Goal: Find specific page/section: Find specific page/section

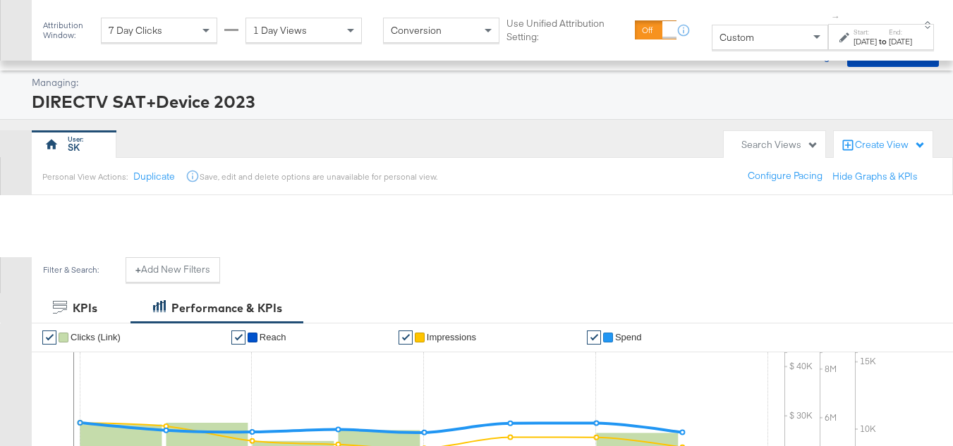
scroll to position [596, 0]
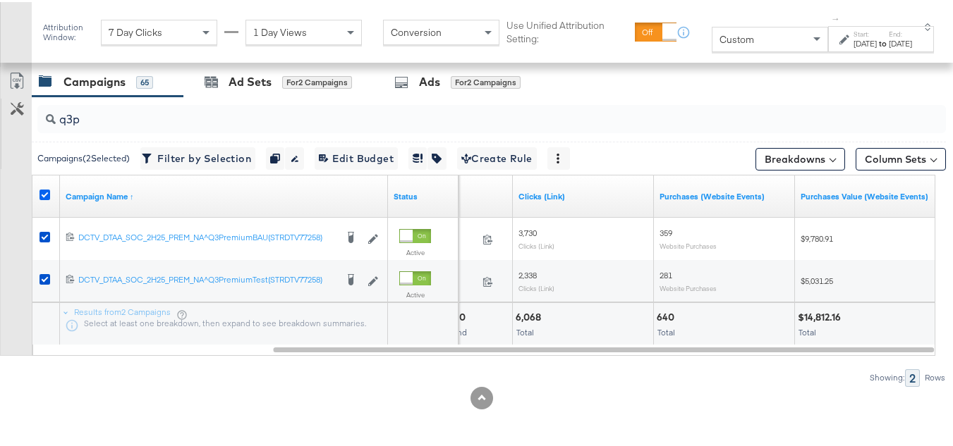
click at [43, 196] on icon at bounding box center [44, 193] width 11 height 11
click at [0, 0] on input "checkbox" at bounding box center [0, 0] width 0 height 0
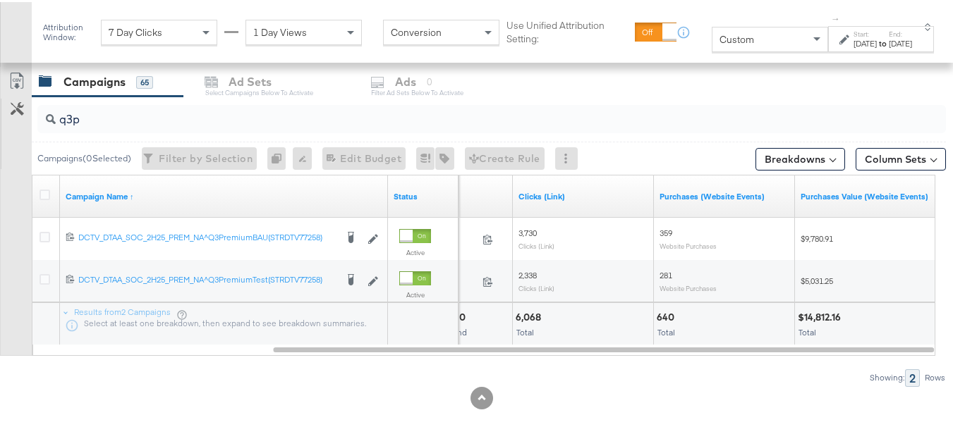
click at [176, 109] on input "q3p" at bounding box center [461, 112] width 810 height 28
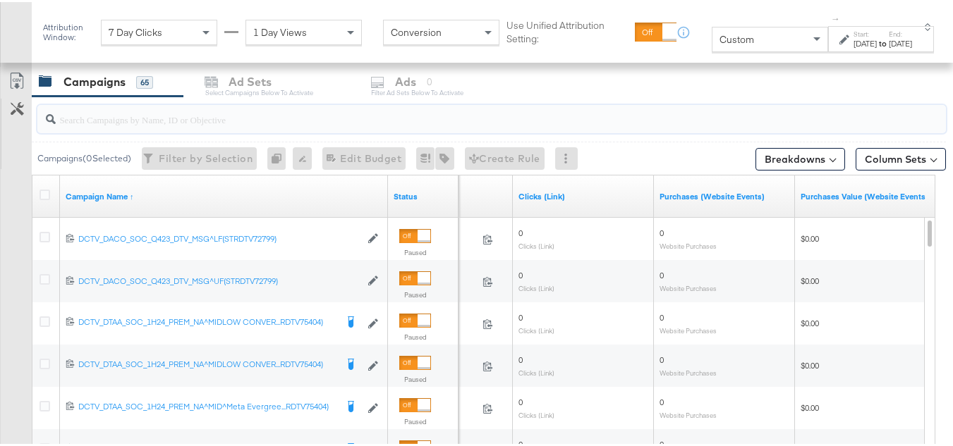
click at [0, 261] on div "Customize KPIs Export as CSV" at bounding box center [16, 315] width 32 height 501
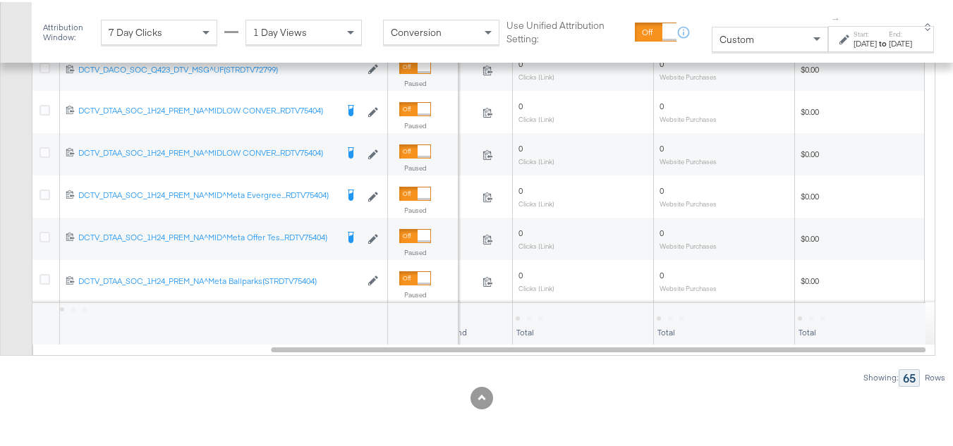
scroll to position [0, 0]
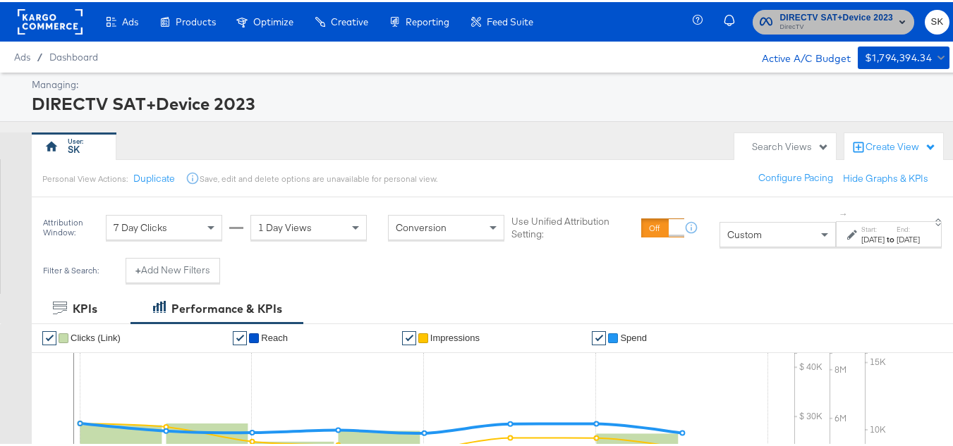
click at [791, 31] on button "DIRECTV SAT+Device 2023 DirecTV" at bounding box center [832, 20] width 161 height 25
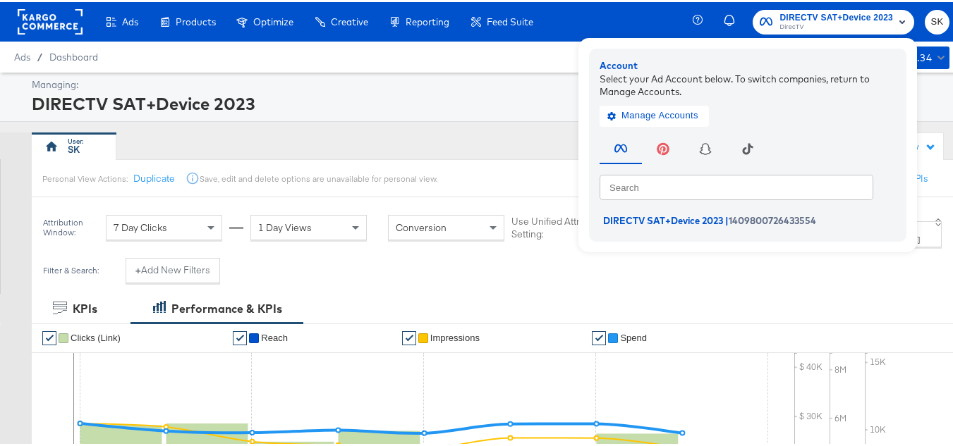
click at [51, 19] on rect at bounding box center [50, 19] width 65 height 25
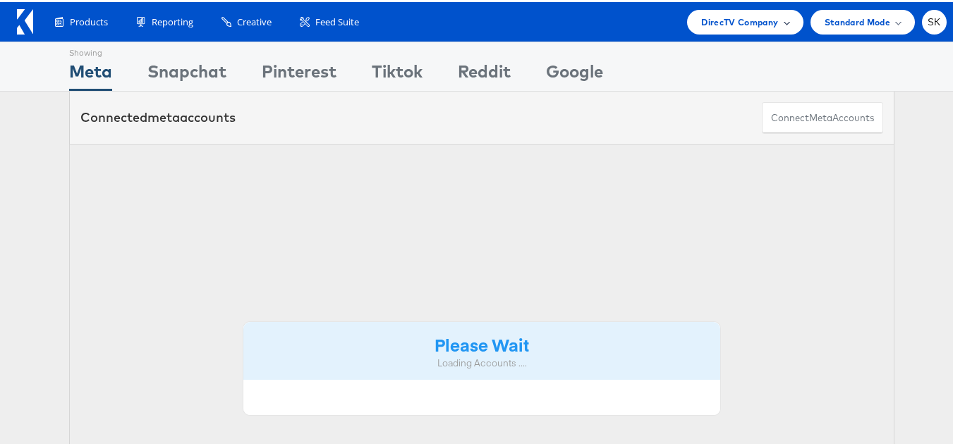
click at [734, 25] on span "DirecTV Company" at bounding box center [739, 20] width 77 height 15
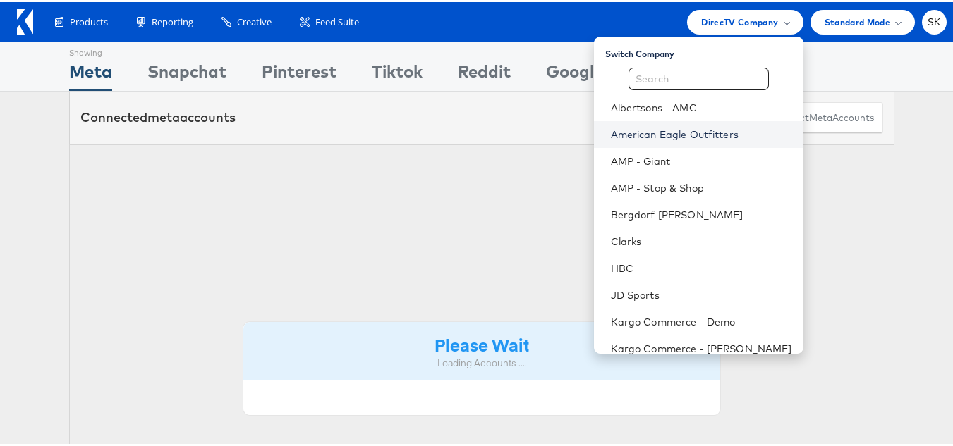
scroll to position [228, 0]
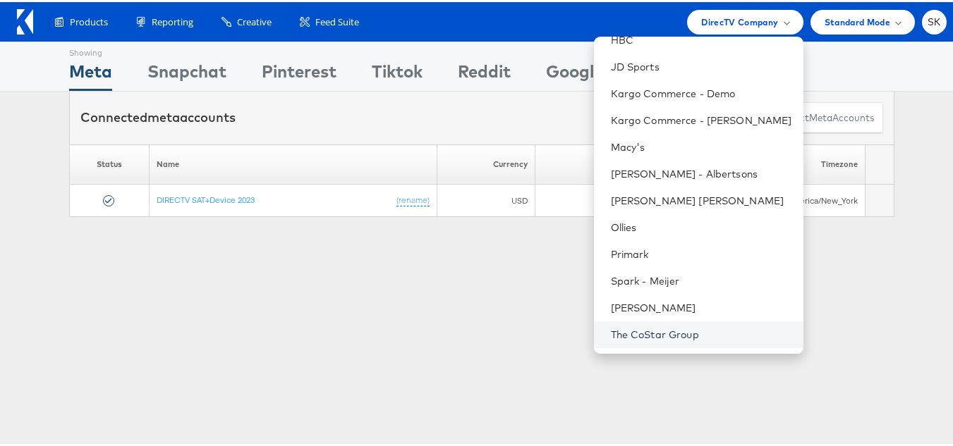
click at [636, 332] on link "The CoStar Group" at bounding box center [701, 333] width 181 height 14
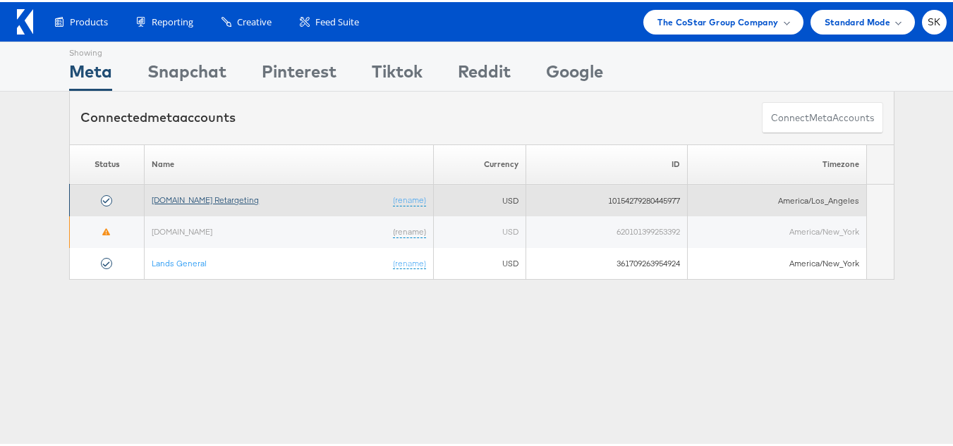
click at [236, 200] on link "[DOMAIN_NAME] Retargeting" at bounding box center [205, 198] width 107 height 11
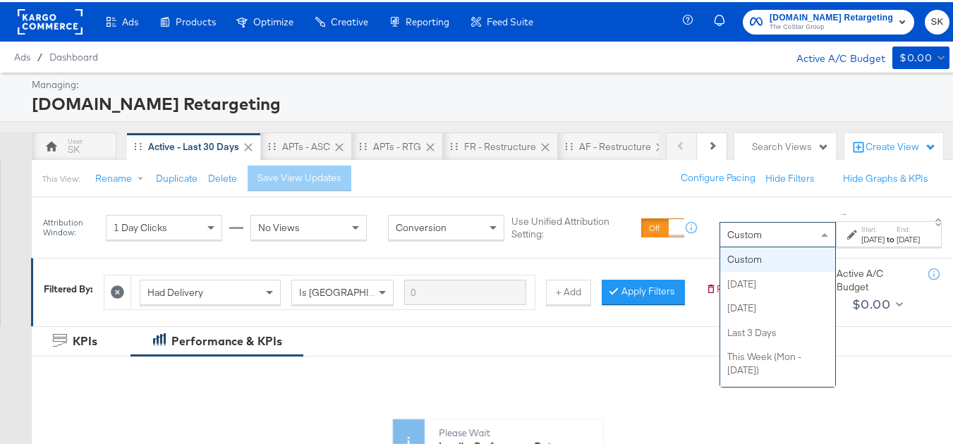
click at [723, 225] on div "Custom" at bounding box center [777, 233] width 115 height 24
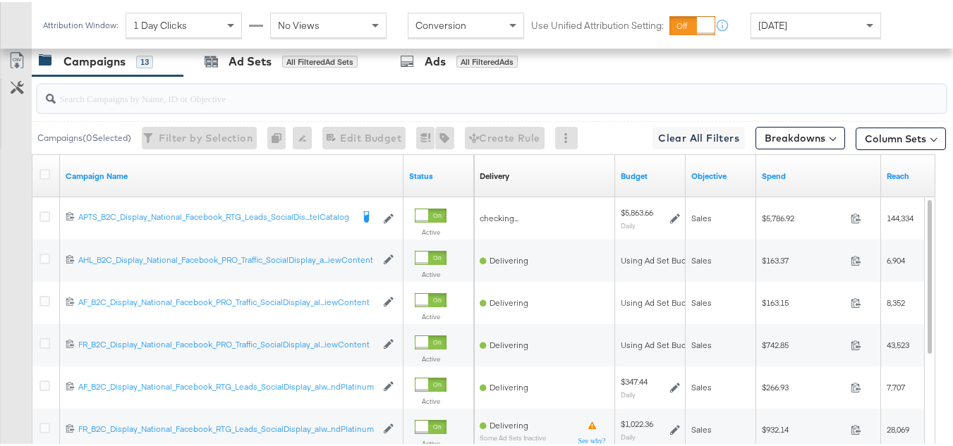
click at [113, 104] on input "search" at bounding box center [461, 91] width 810 height 28
paste input "APTS_B2C_Display_National_Facebook_RTG_Leads_SocialDisplay_Retargeting_Diamond_…"
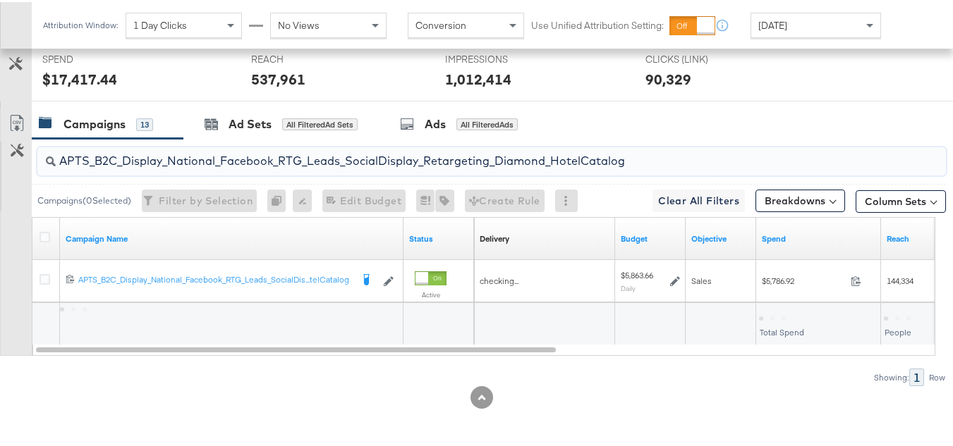
scroll to position [592, 0]
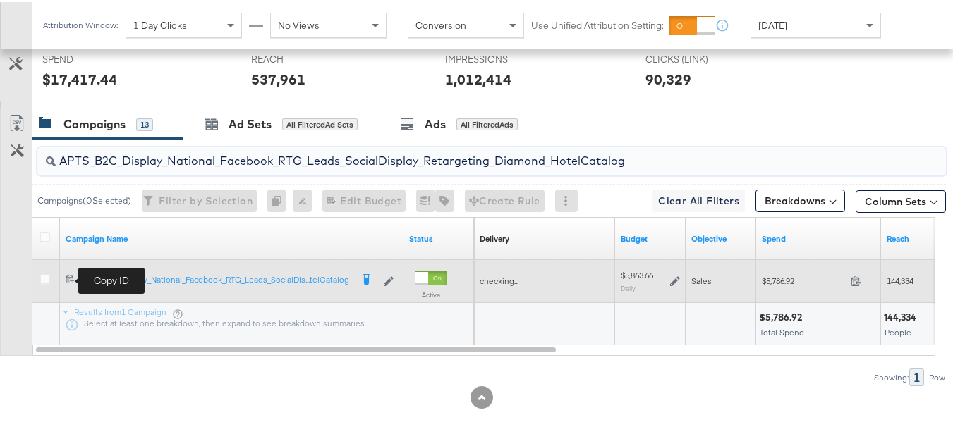
click at [71, 276] on icon at bounding box center [70, 276] width 9 height 9
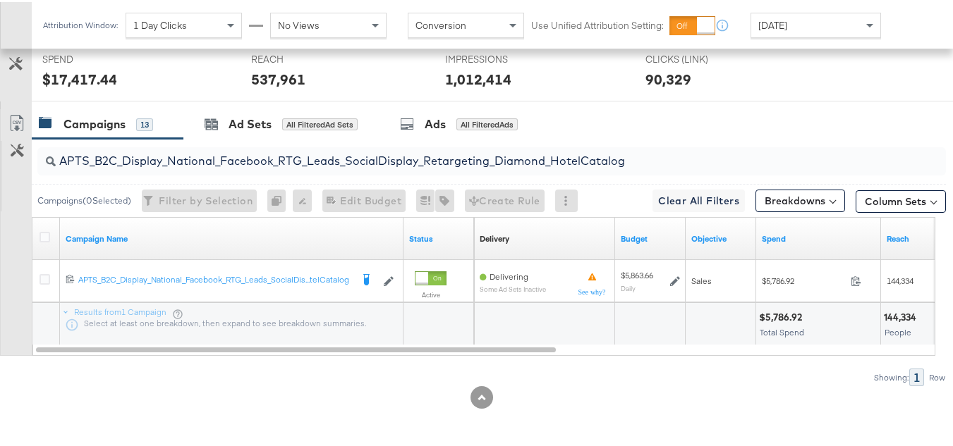
click at [13, 226] on div "Customize KPIs Export as CSV" at bounding box center [16, 230] width 32 height 247
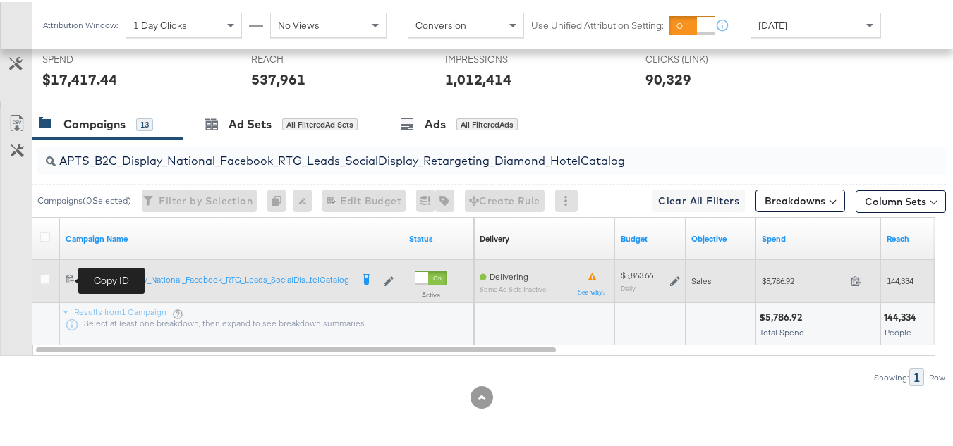
click at [70, 276] on icon at bounding box center [70, 276] width 9 height 9
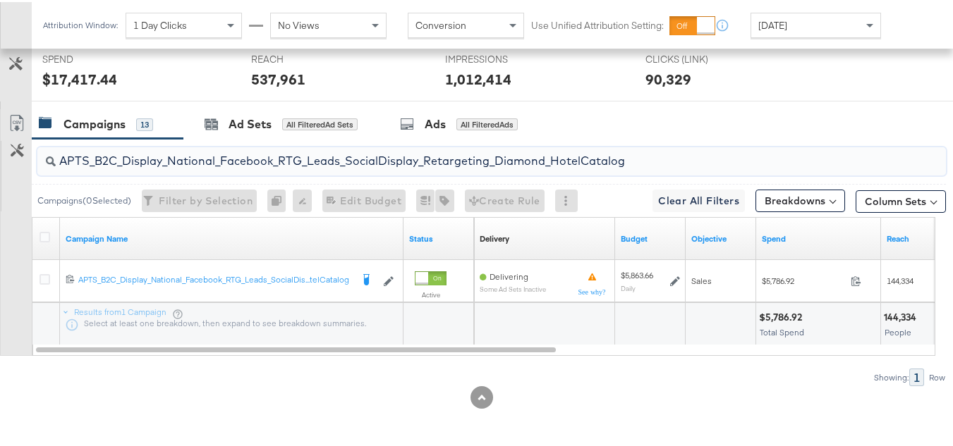
click at [151, 145] on input "APTS_B2C_Display_National_Facebook_RTG_Leads_SocialDisplay_Retargeting_Diamond_…" at bounding box center [461, 154] width 810 height 28
paste input "alwayson_Retargeting_DARE24_DiamondPlatinum"
type input "APTS_B2C_Display_National_Facebook_RTG_Leads_SocialDisplay_alwayson_Retargeting…"
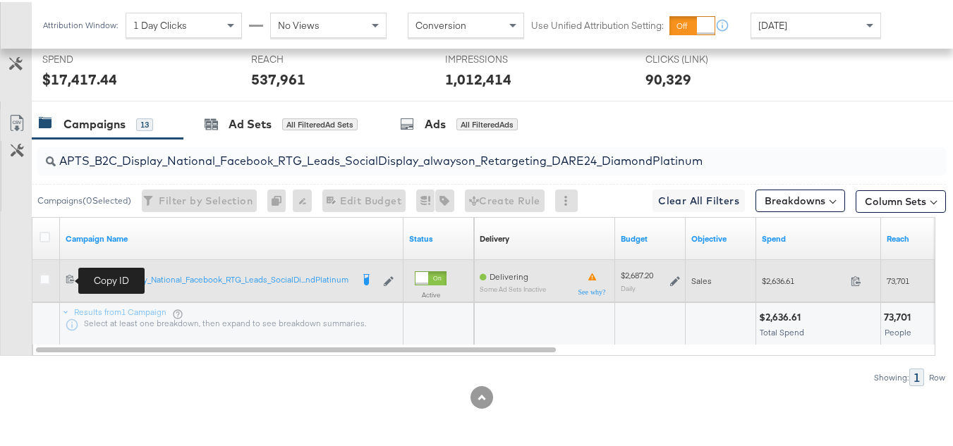
click at [70, 275] on icon at bounding box center [70, 276] width 9 height 9
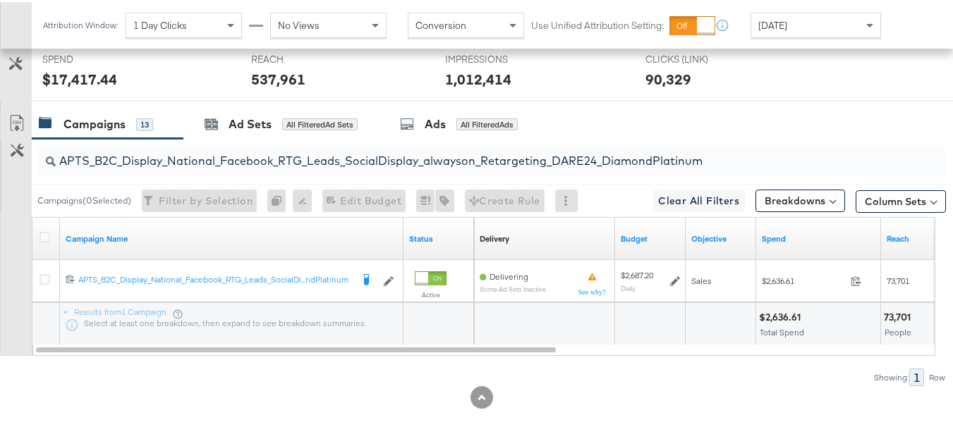
click at [0, 228] on div "Customize KPIs Export as CSV" at bounding box center [16, 230] width 32 height 247
